Goal: Task Accomplishment & Management: Use online tool/utility

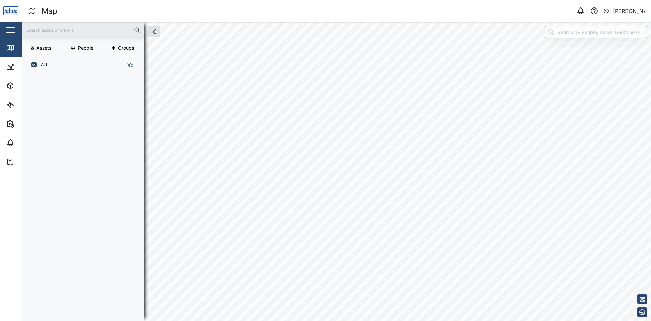
scroll to position [238, 107]
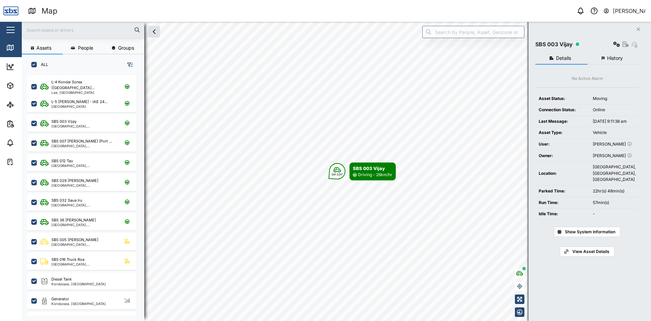
click at [607, 56] on span "History" at bounding box center [615, 58] width 16 height 5
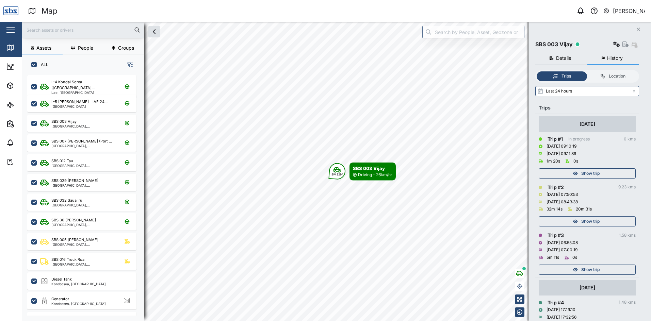
click at [592, 173] on span "Show trip" at bounding box center [590, 174] width 18 height 10
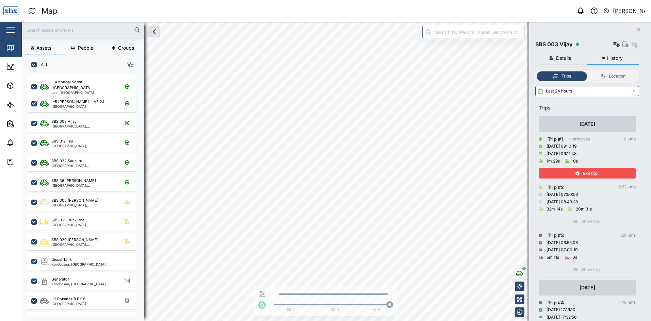
click at [592, 173] on span "Exit trip" at bounding box center [590, 174] width 15 height 10
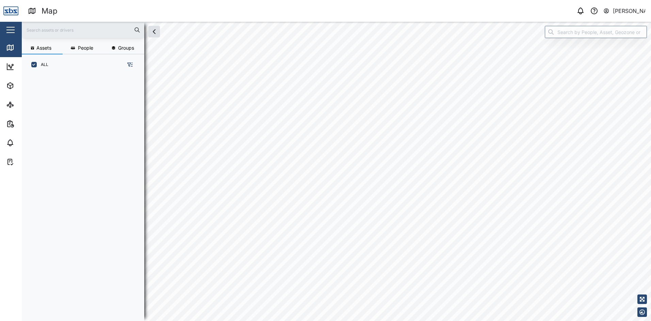
scroll to position [238, 107]
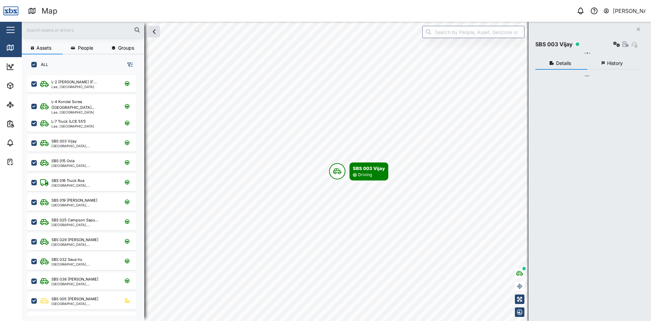
checkbox input "true"
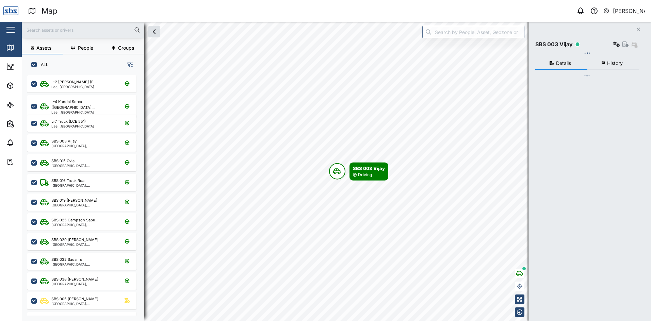
checkbox input "true"
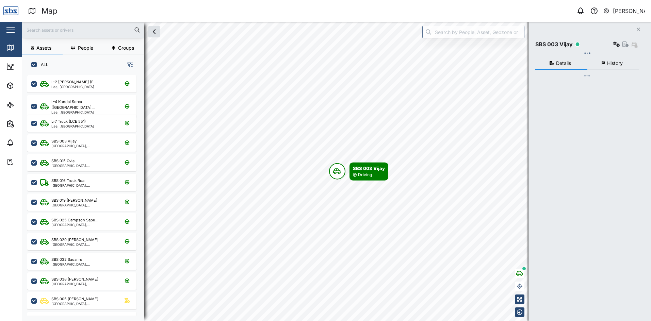
checkbox input "true"
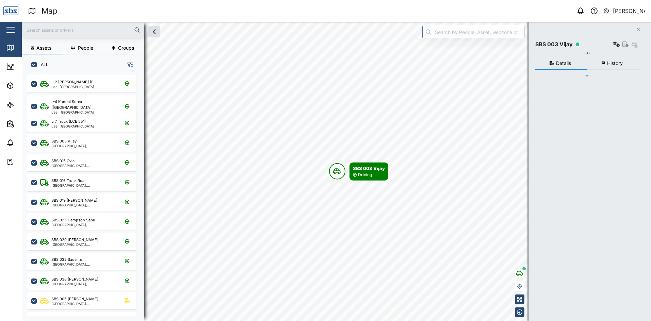
checkbox input "true"
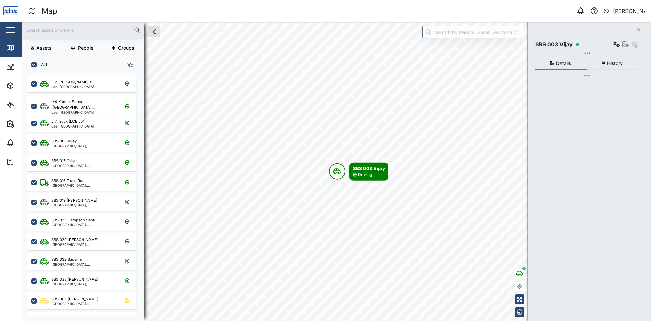
checkbox input "true"
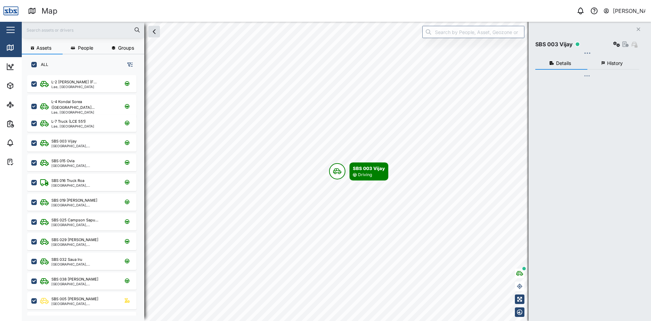
checkbox input "true"
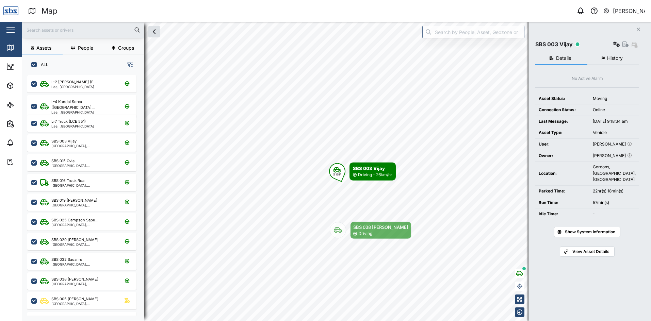
scroll to position [0, 0]
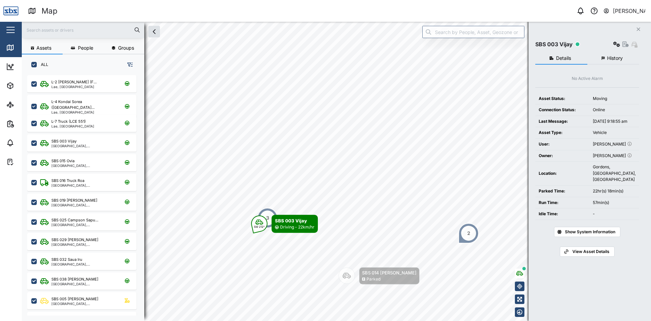
click at [637, 30] on icon "Close" at bounding box center [638, 29] width 4 height 5
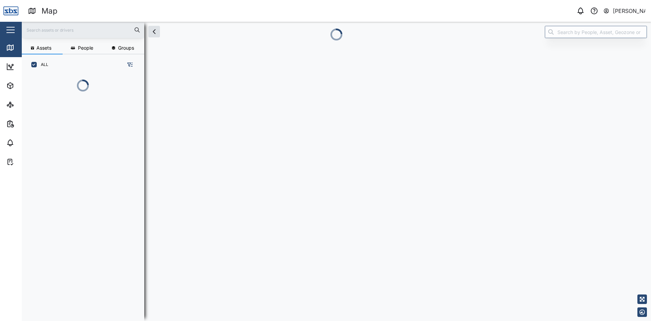
scroll to position [238, 107]
